Goal: Obtain resource: Obtain resource

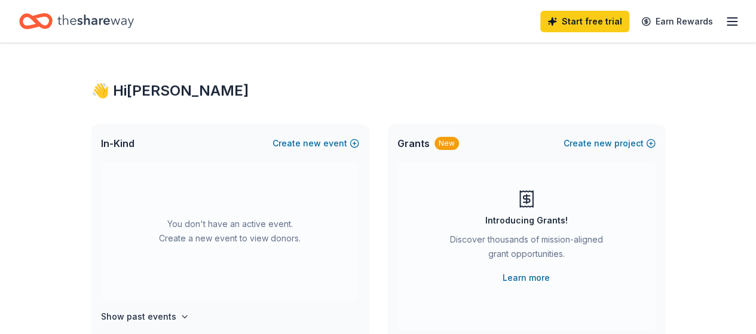
click at [725, 16] on icon "button" at bounding box center [732, 21] width 14 height 14
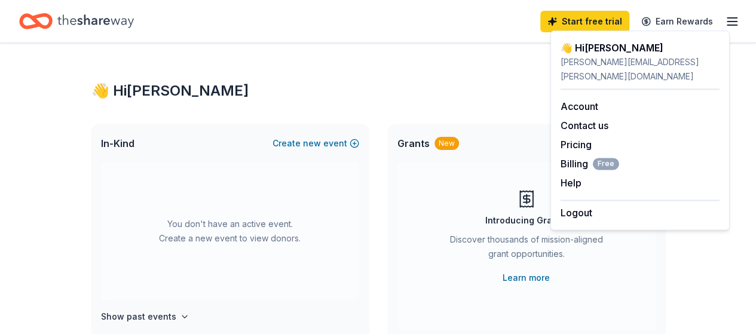
click at [409, 94] on div "👋 Hi Taylor" at bounding box center [378, 90] width 574 height 19
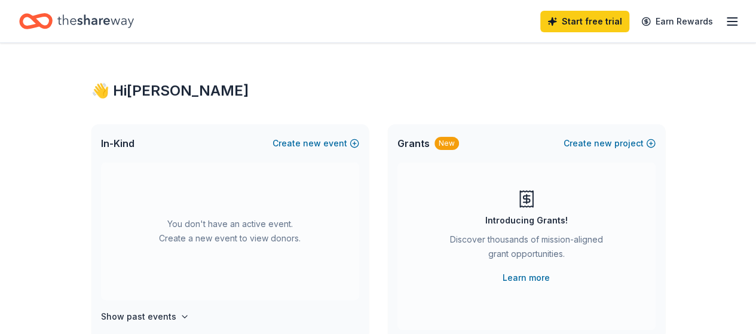
click at [81, 23] on icon "Home" at bounding box center [95, 21] width 76 height 24
click at [727, 22] on line "button" at bounding box center [732, 22] width 10 height 0
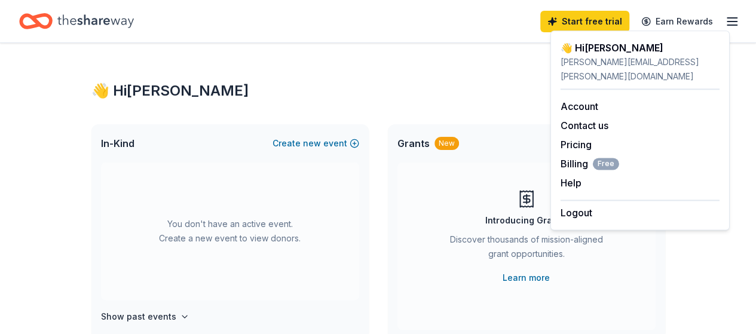
click at [96, 24] on icon "Home" at bounding box center [95, 21] width 76 height 24
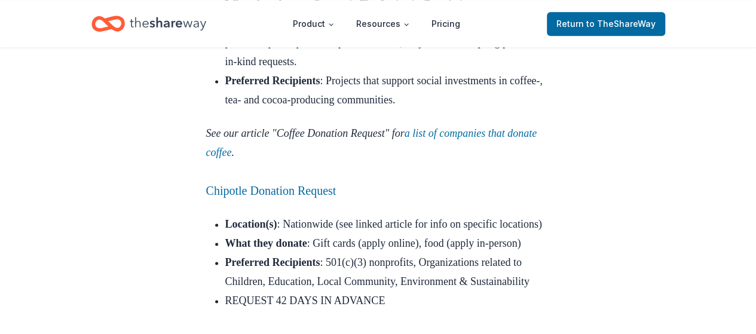
scroll to position [3107, 0]
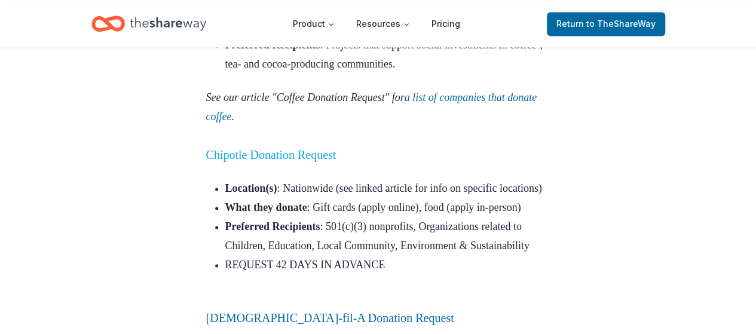
click at [289, 148] on link "Chipotle Donation Request" at bounding box center [271, 154] width 130 height 13
click at [255, 145] on h3 "Chipotle Donation Request" at bounding box center [378, 154] width 344 height 19
click at [256, 148] on link "Chipotle Donation Request" at bounding box center [271, 154] width 130 height 13
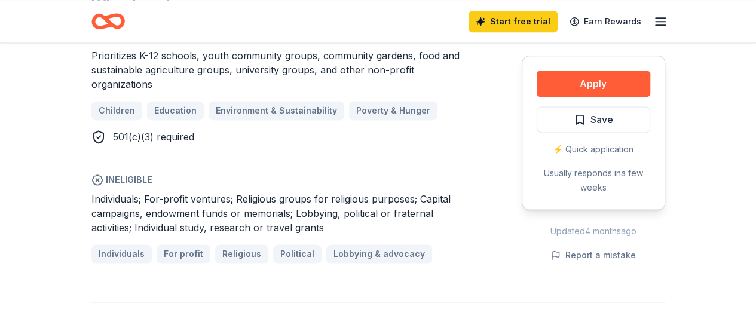
scroll to position [717, 0]
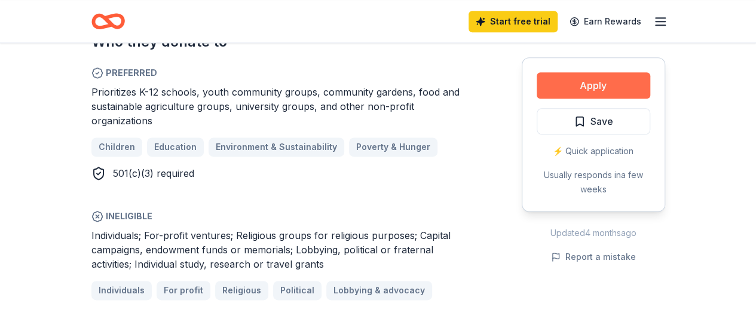
click at [571, 79] on button "Apply" at bounding box center [594, 85] width 114 height 26
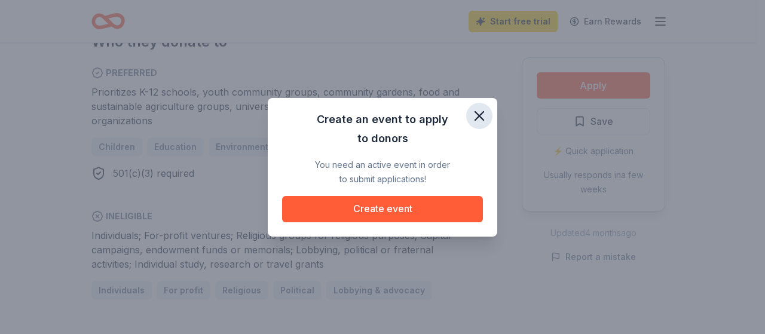
click at [474, 114] on icon "button" at bounding box center [479, 116] width 17 height 17
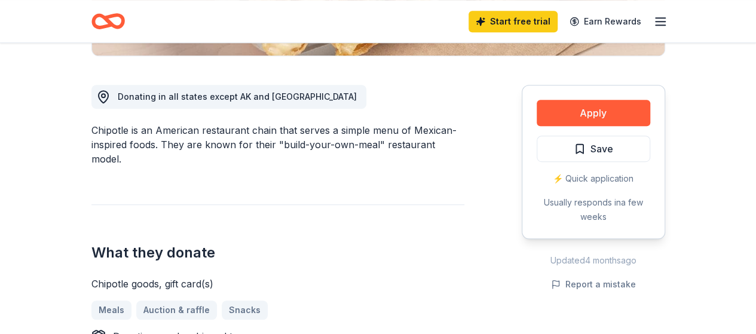
scroll to position [179, 0]
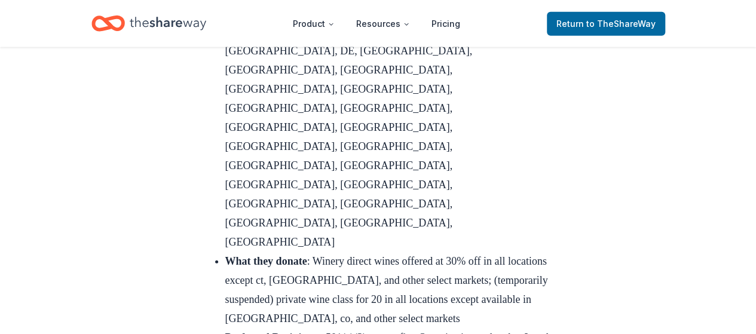
scroll to position [5975, 0]
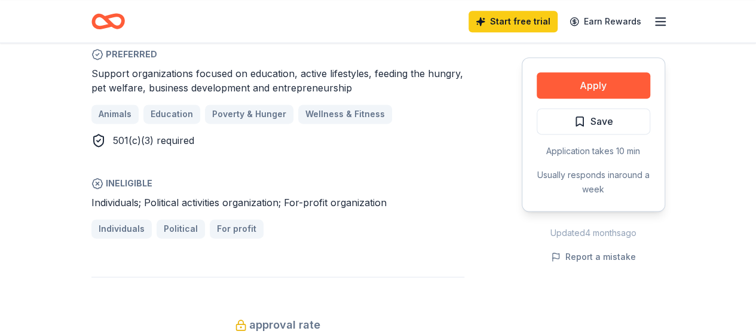
scroll to position [777, 0]
